Goal: Information Seeking & Learning: Check status

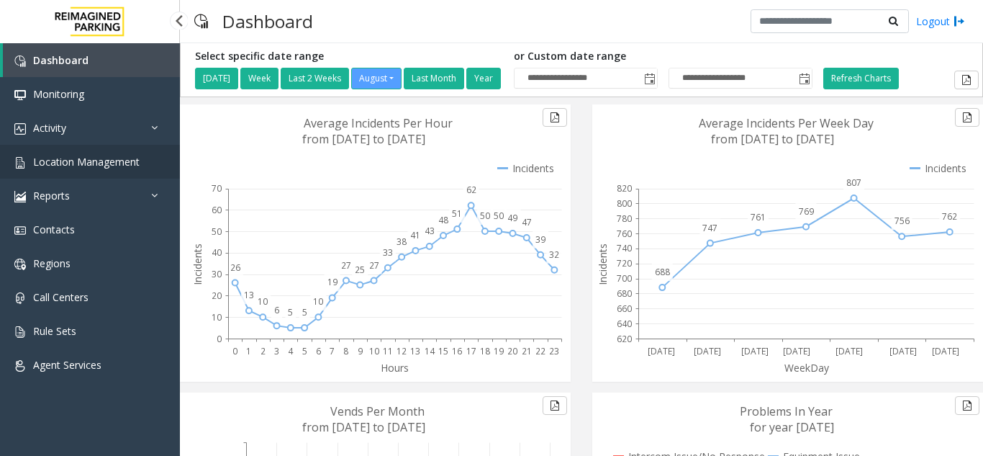
scroll to position [328, 0]
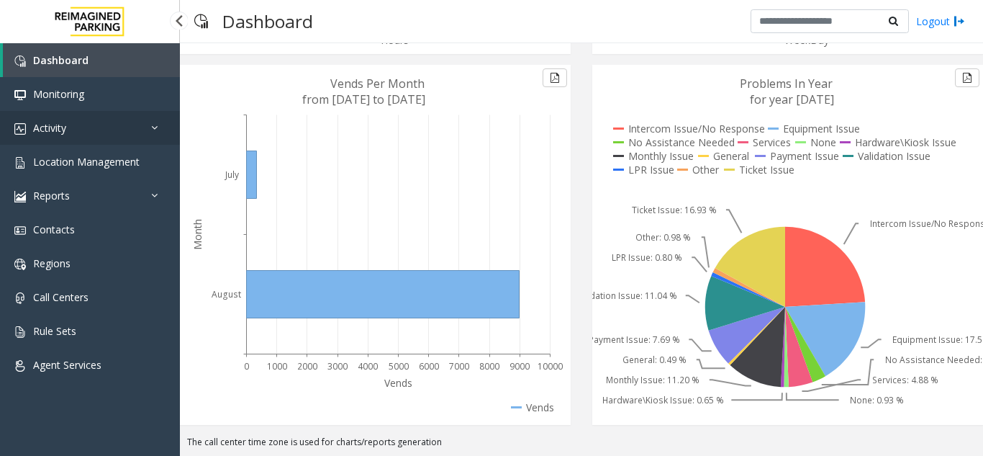
click at [82, 140] on link "Activity" at bounding box center [90, 128] width 180 height 34
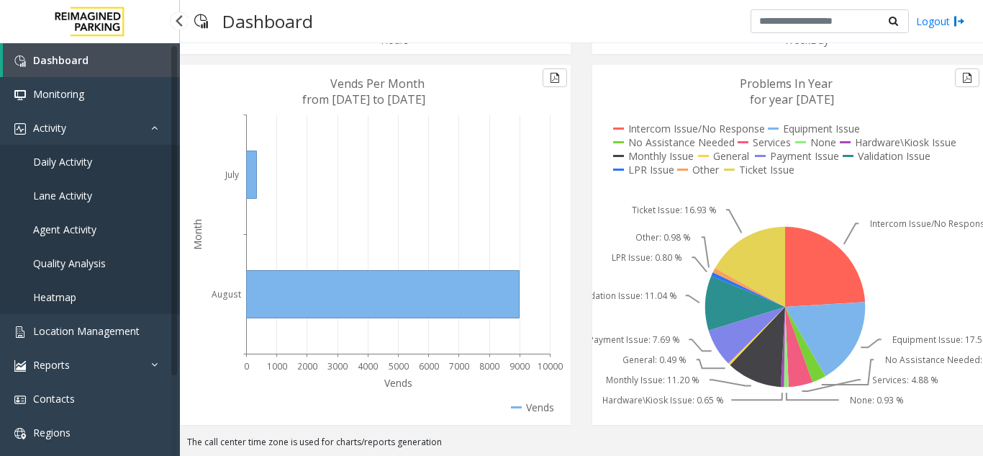
click at [93, 168] on link "Daily Activity" at bounding box center [90, 162] width 180 height 34
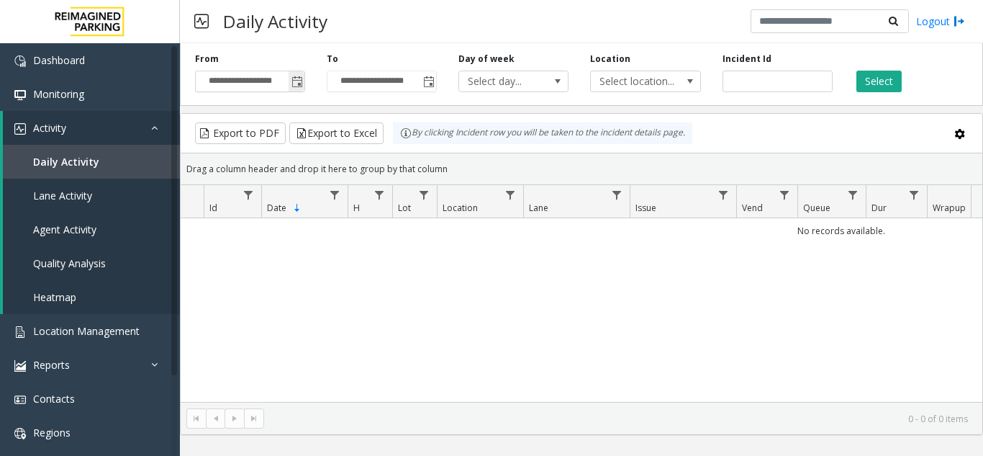
click at [297, 90] on span "Toggle popup" at bounding box center [297, 81] width 16 height 23
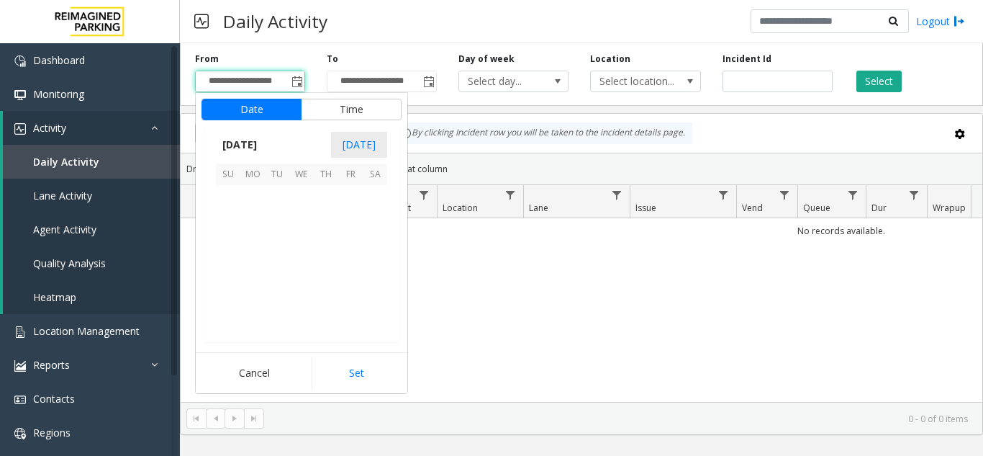
scroll to position [258183, 0]
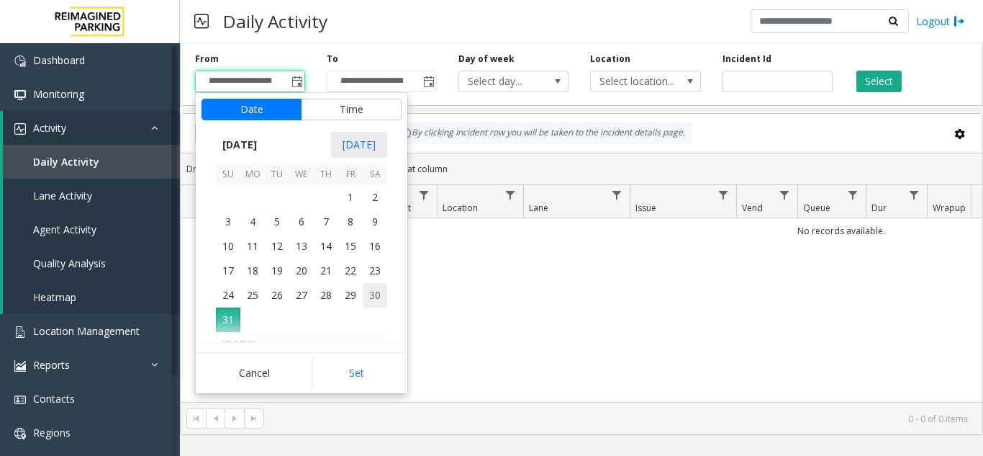
click at [376, 292] on span "30" at bounding box center [375, 295] width 24 height 24
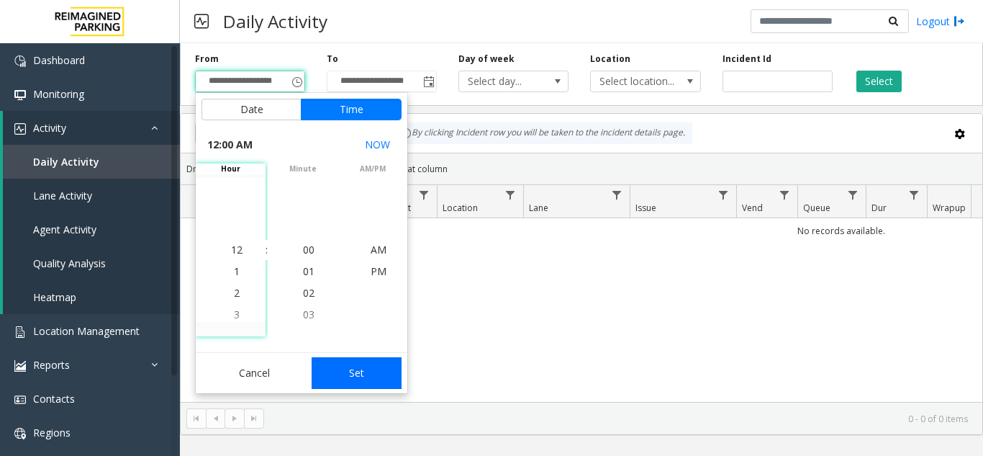
click at [361, 372] on button "Set" at bounding box center [357, 373] width 91 height 32
type input "**********"
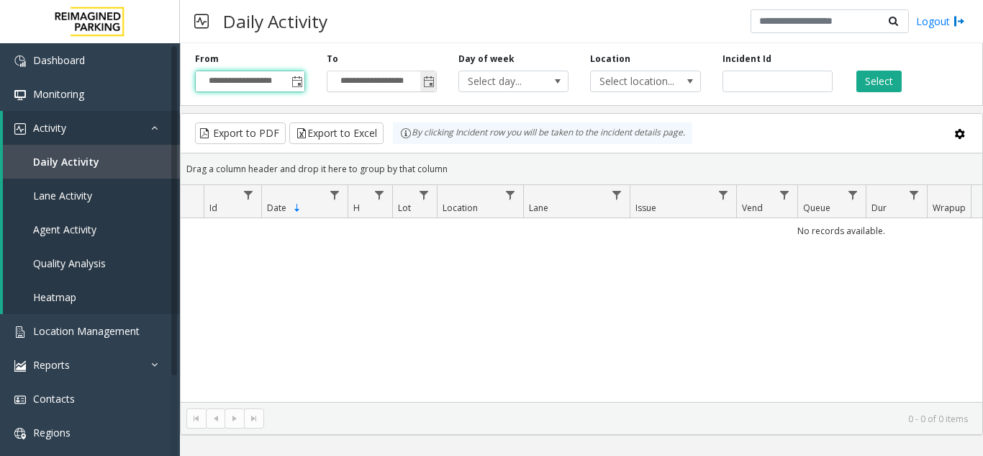
click at [434, 86] on span "Toggle popup" at bounding box center [429, 82] width 12 height 12
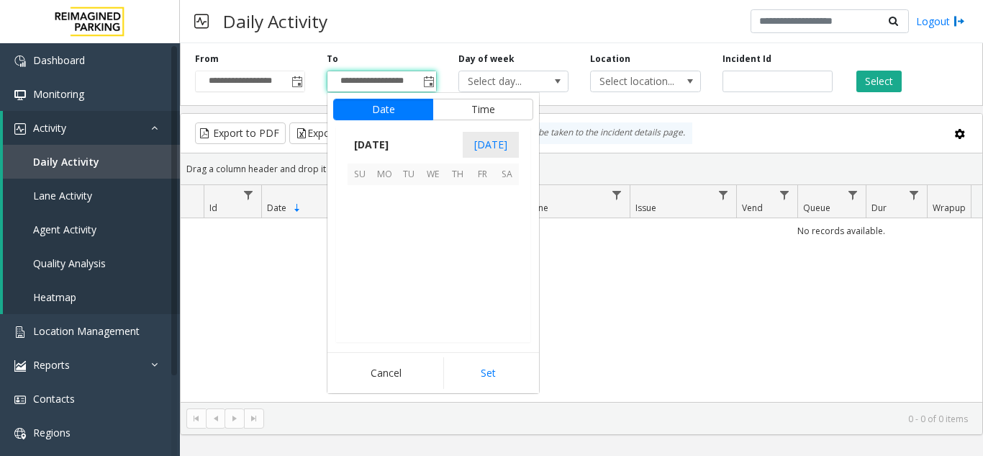
scroll to position [22, 0]
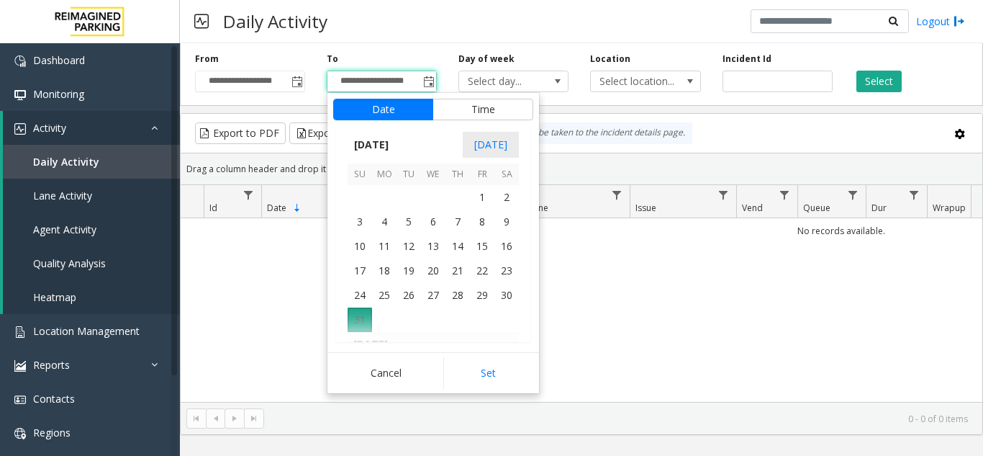
click at [360, 324] on span "31" at bounding box center [360, 319] width 24 height 24
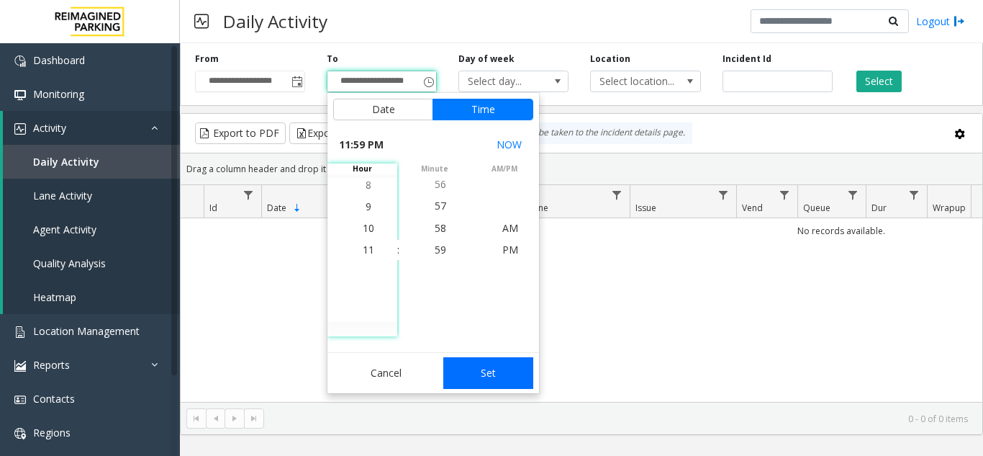
click at [473, 371] on button "Set" at bounding box center [488, 373] width 91 height 32
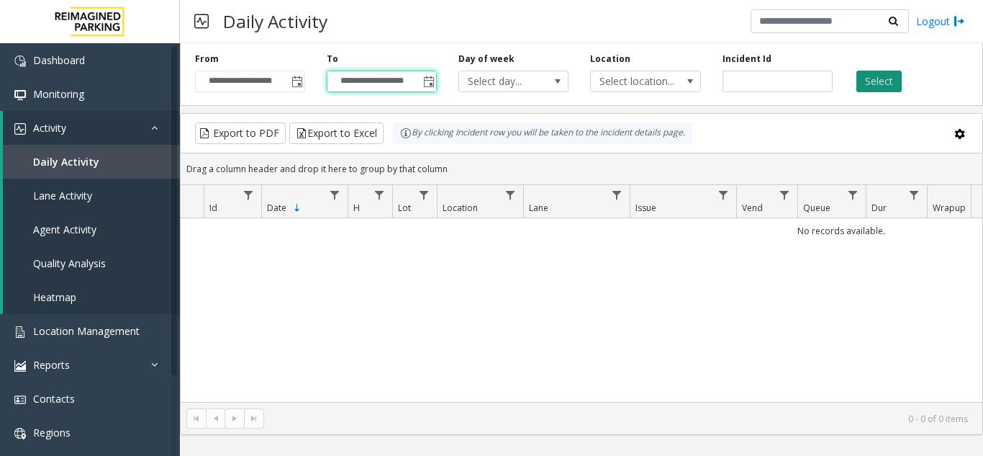
click at [888, 81] on button "Select" at bounding box center [879, 82] width 45 height 22
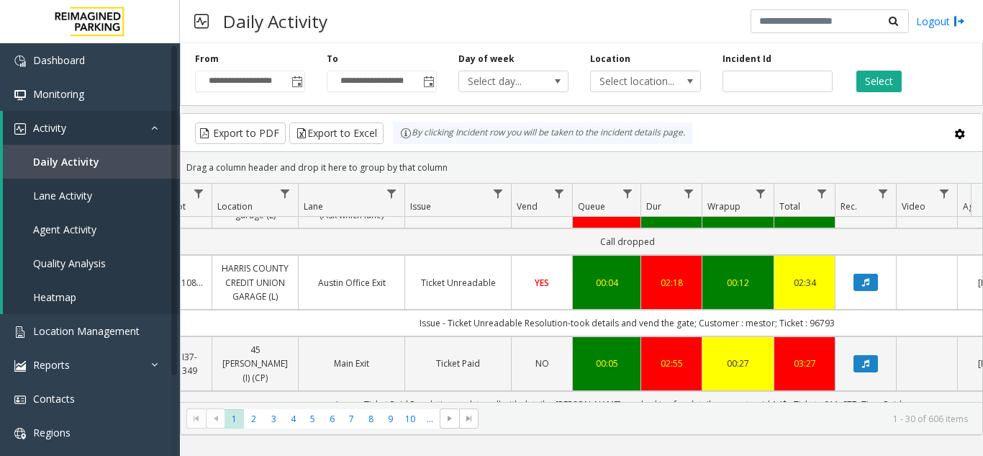
scroll to position [288, 225]
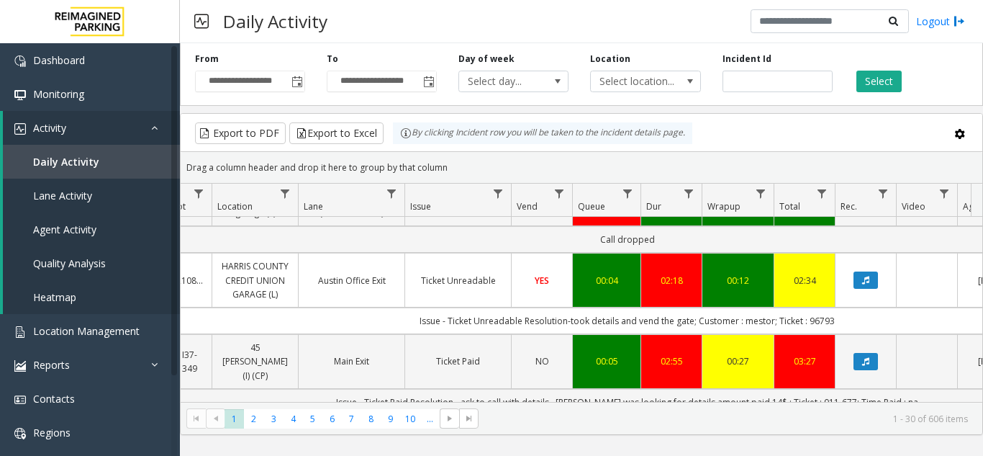
drag, startPoint x: 808, startPoint y: 279, endPoint x: 849, endPoint y: 277, distance: 41.1
click at [849, 307] on td "Issue - Ticket Unreadable Resolution-took details and vend the gate; Customer :…" at bounding box center [627, 320] width 1298 height 27
copy td "96793"
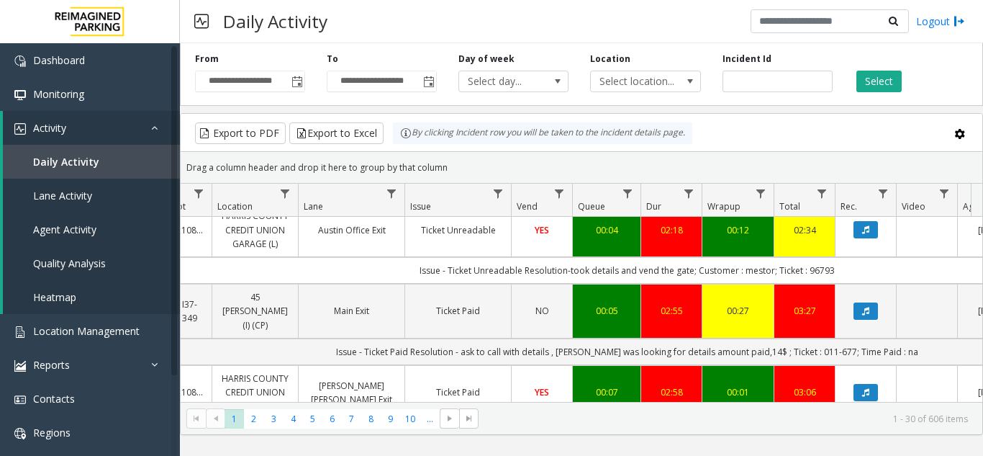
scroll to position [360, 225]
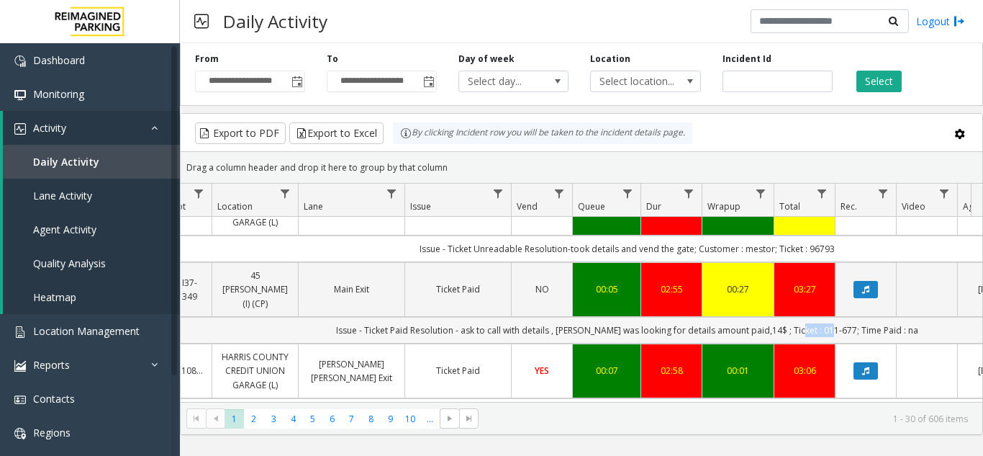
drag, startPoint x: 802, startPoint y: 276, endPoint x: 838, endPoint y: 276, distance: 36.0
click at [838, 317] on td "Issue - Ticket Paid Resolution - ask to call with details , [PERSON_NAME] was l…" at bounding box center [627, 330] width 1298 height 27
copy td "011-677;"
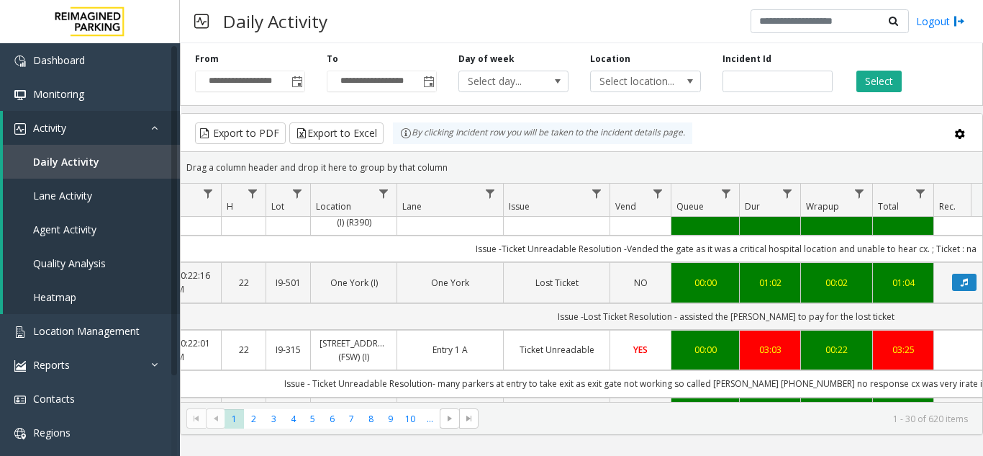
scroll to position [360, 204]
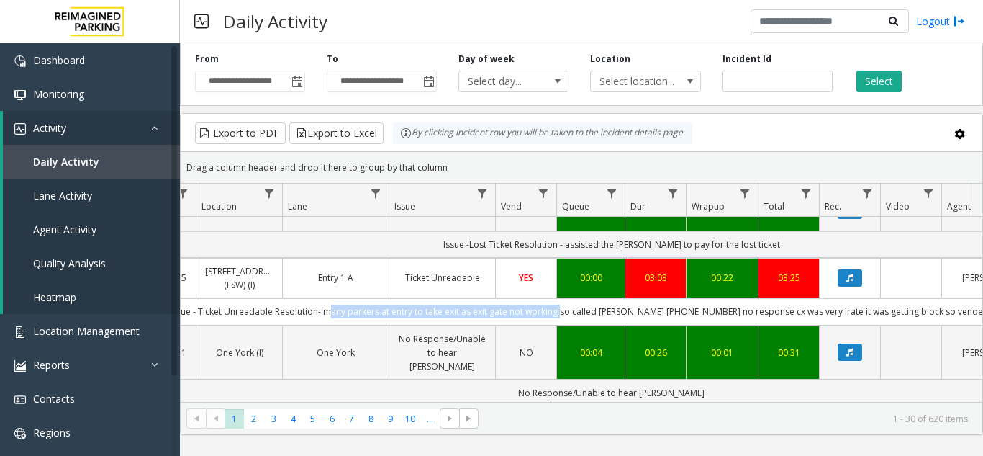
drag, startPoint x: 340, startPoint y: 295, endPoint x: 573, endPoint y: 297, distance: 233.2
click at [573, 298] on td "Issue - Ticket Unreadable Resolution- many parkers at entry to take exit as exi…" at bounding box center [612, 311] width 1298 height 27
copy td "many parkers at entry to take exit as exit gate not working"
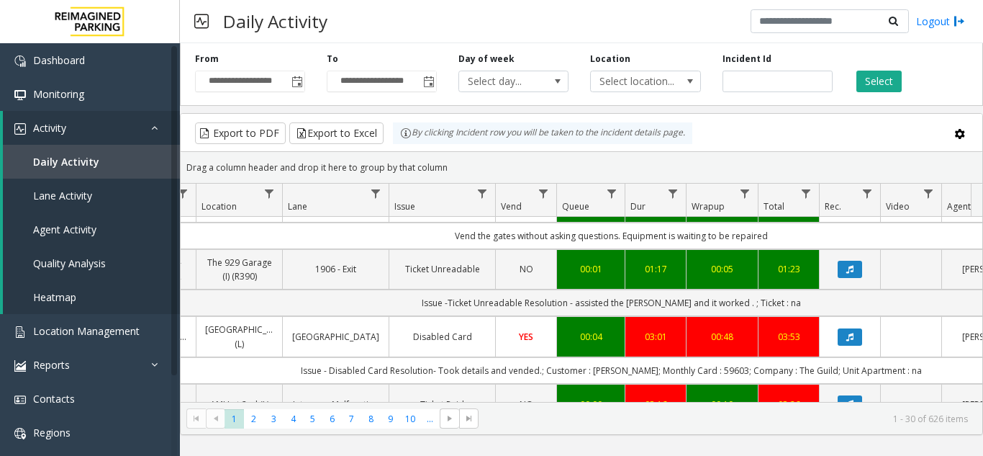
scroll to position [0, 241]
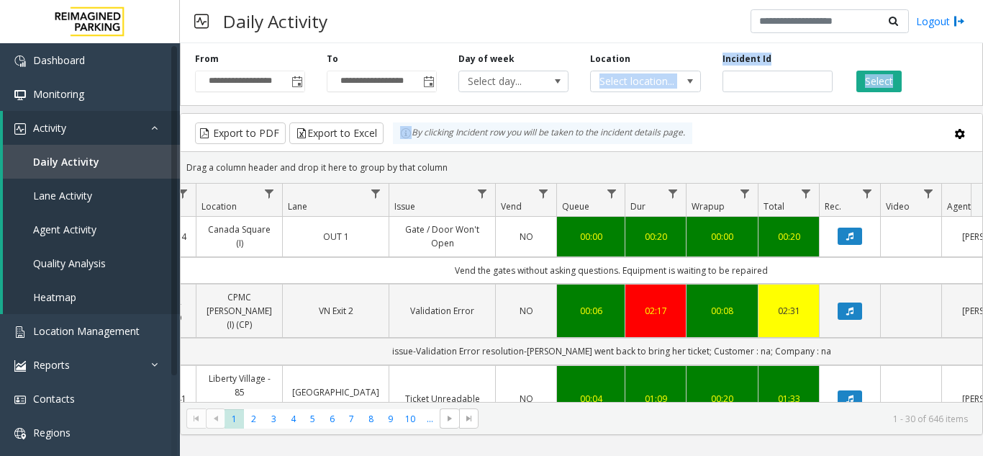
drag, startPoint x: 678, startPoint y: 59, endPoint x: 682, endPoint y: 47, distance: 13.0
click at [681, 48] on div "**********" at bounding box center [581, 235] width 803 height 397
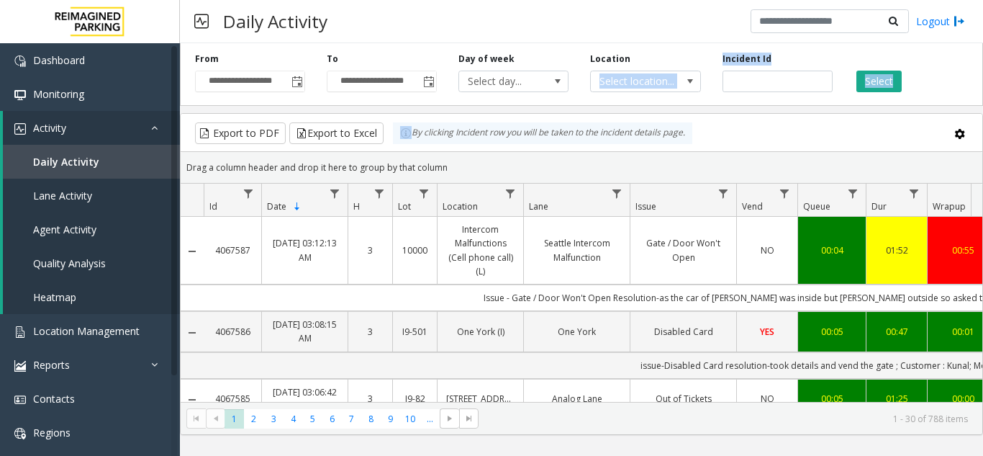
scroll to position [0, 241]
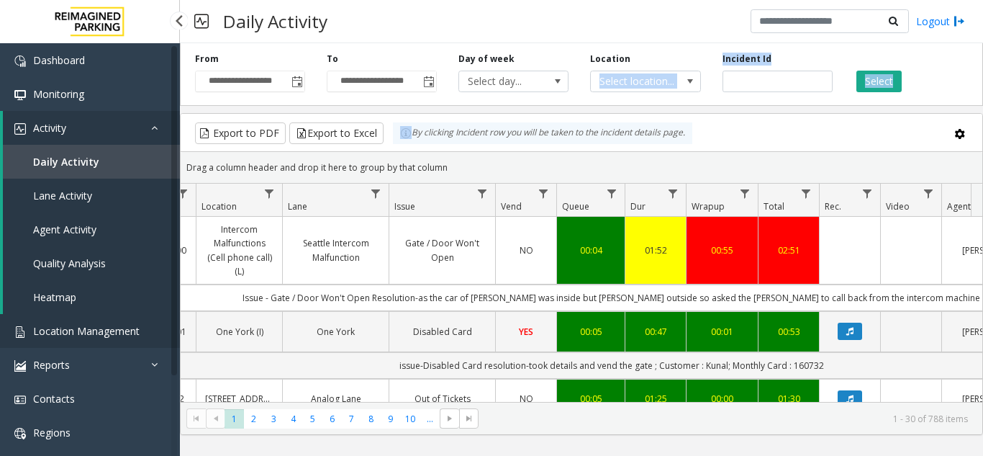
click at [104, 325] on span "Location Management" at bounding box center [86, 331] width 107 height 14
click at [122, 330] on app-root "**********" at bounding box center [491, 228] width 983 height 456
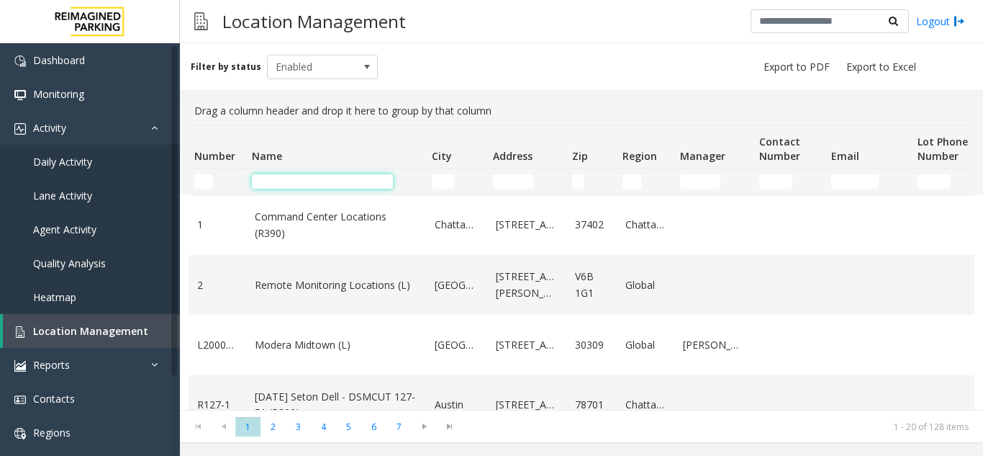
click at [277, 176] on input "Name Filter" at bounding box center [322, 181] width 141 height 14
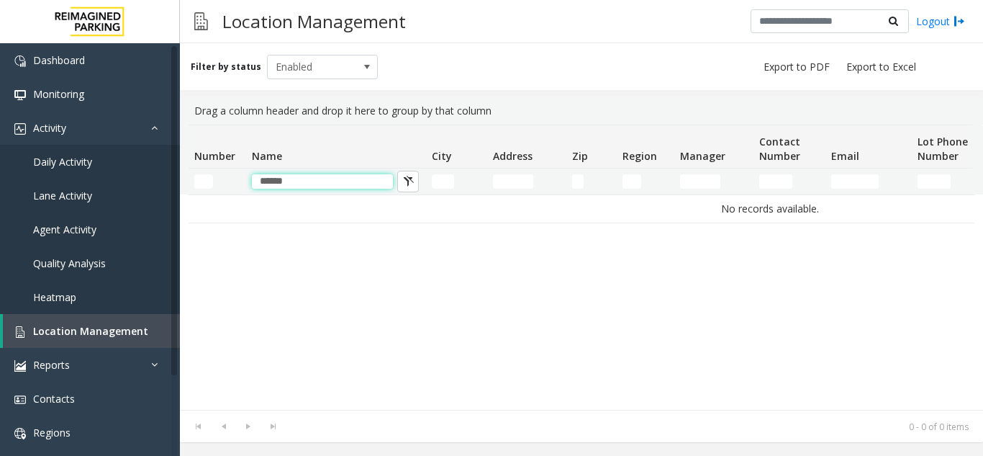
type input "******"
